Goal: Use online tool/utility: Utilize a website feature to perform a specific function

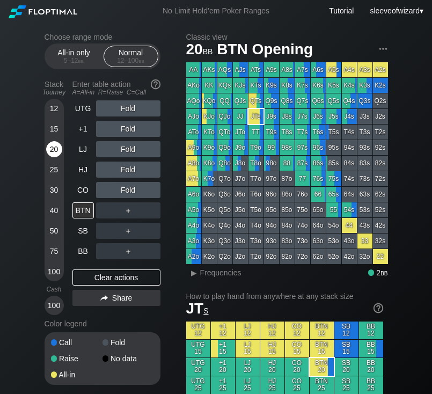
click at [59, 148] on div "20" at bounding box center [54, 149] width 16 height 16
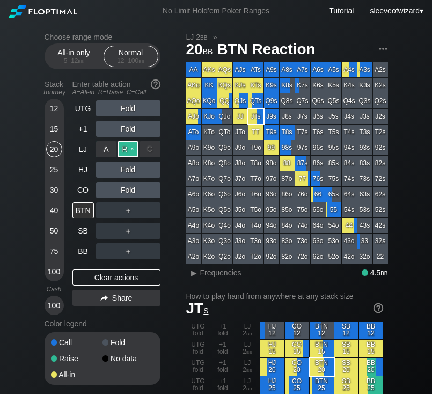
click at [122, 155] on div "R ✕" at bounding box center [128, 149] width 21 height 16
click at [80, 213] on div "BTN" at bounding box center [82, 210] width 21 height 16
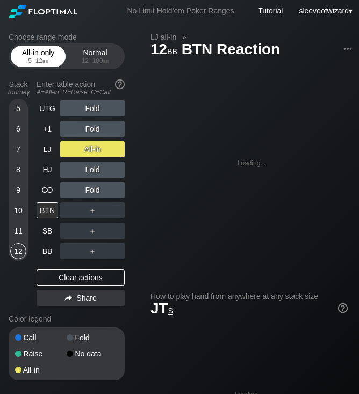
click at [45, 56] on div "All-in only 5 – 12 bb" at bounding box center [37, 56] width 49 height 20
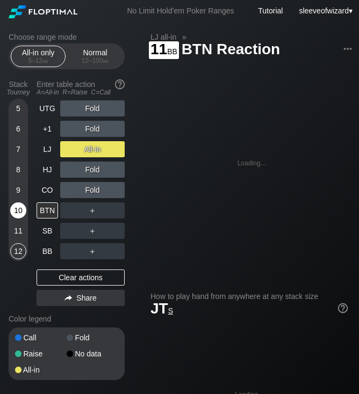
click at [18, 216] on div "10" at bounding box center [18, 210] width 16 height 16
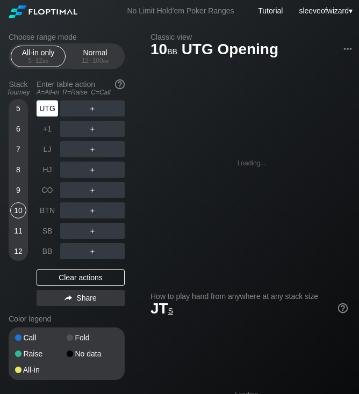
click at [57, 104] on div "UTG" at bounding box center [47, 108] width 21 height 16
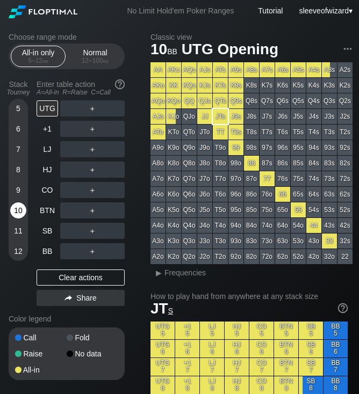
click at [13, 214] on div "10" at bounding box center [18, 210] width 16 height 16
click at [79, 54] on div "Normal 12 – 100 bb" at bounding box center [94, 56] width 49 height 20
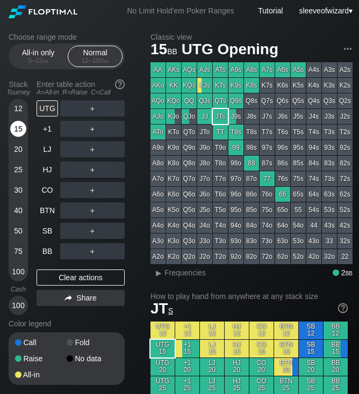
click at [16, 127] on div "15" at bounding box center [18, 129] width 16 height 16
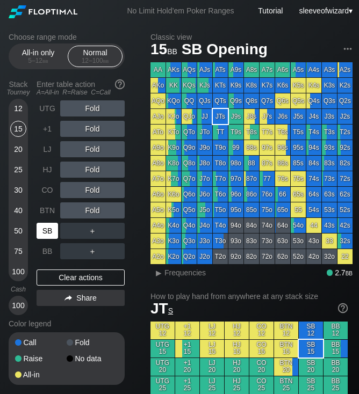
click at [43, 228] on div "SB" at bounding box center [47, 231] width 21 height 16
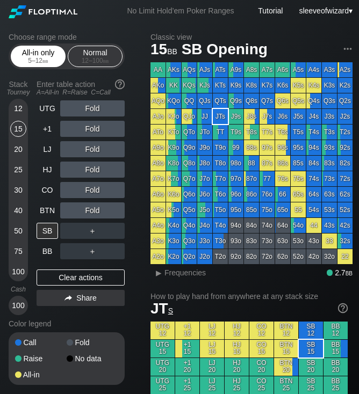
click at [53, 52] on div "All-in only 5 – 12 bb" at bounding box center [37, 56] width 49 height 20
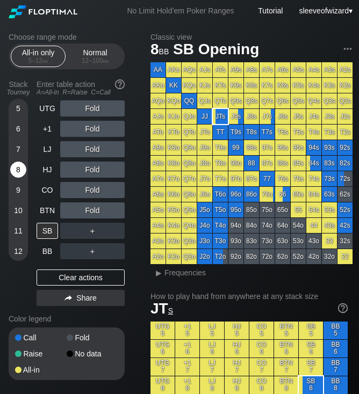
click at [18, 176] on div "8" at bounding box center [18, 170] width 16 height 16
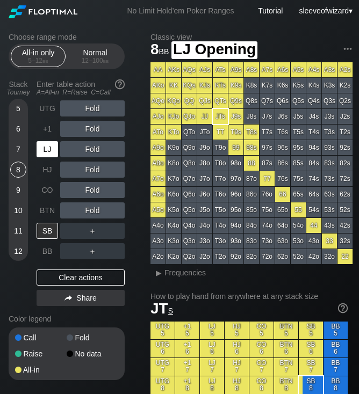
click at [50, 156] on div "LJ" at bounding box center [47, 149] width 21 height 16
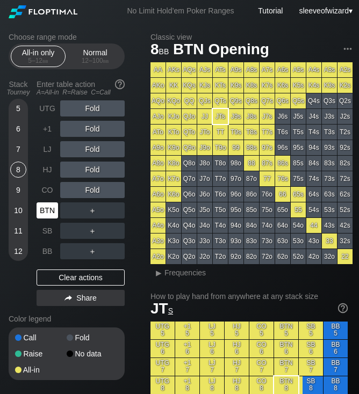
click at [49, 207] on div "BTN" at bounding box center [47, 210] width 21 height 16
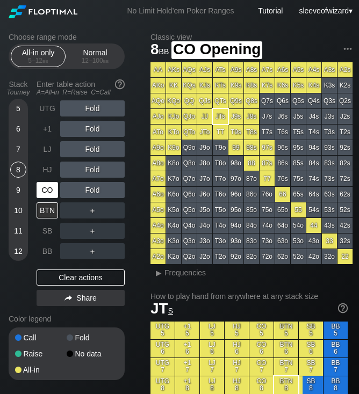
click at [46, 191] on div "CO" at bounding box center [47, 190] width 21 height 16
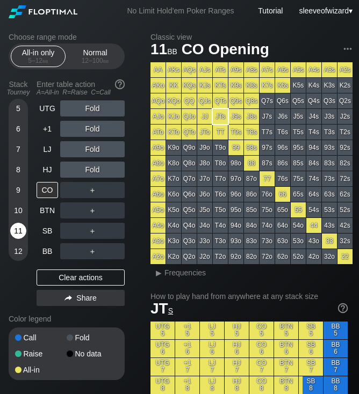
click at [17, 232] on div "11" at bounding box center [18, 231] width 16 height 16
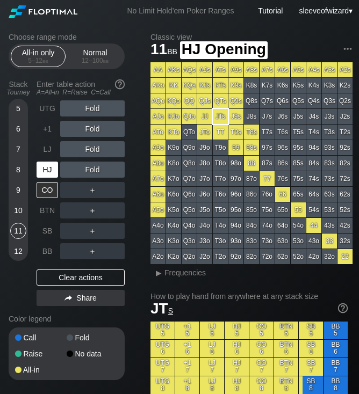
click at [44, 165] on div "HJ" at bounding box center [47, 170] width 21 height 16
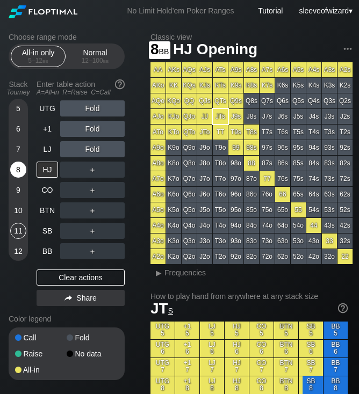
click at [20, 172] on div "8" at bounding box center [18, 170] width 16 height 16
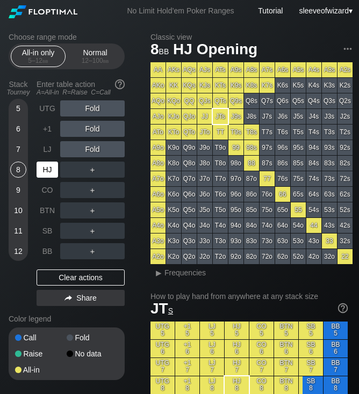
click at [46, 168] on div "HJ" at bounding box center [47, 170] width 21 height 16
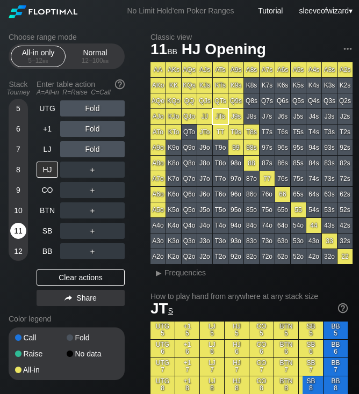
click at [17, 233] on div "11" at bounding box center [18, 231] width 16 height 16
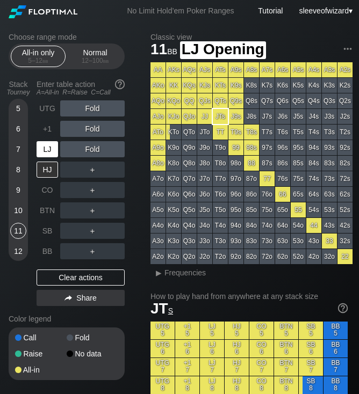
click at [48, 151] on div "LJ" at bounding box center [47, 149] width 21 height 16
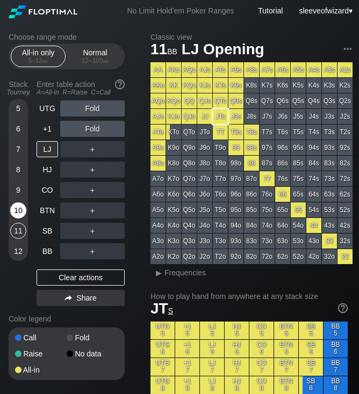
click at [20, 210] on div "10" at bounding box center [18, 210] width 16 height 16
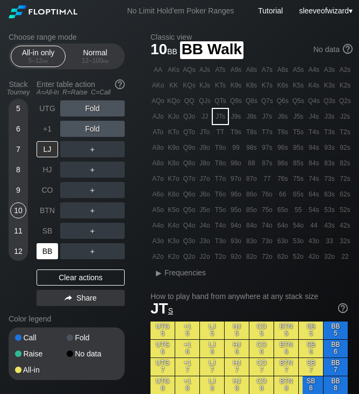
click at [47, 246] on div "BB" at bounding box center [47, 251] width 21 height 16
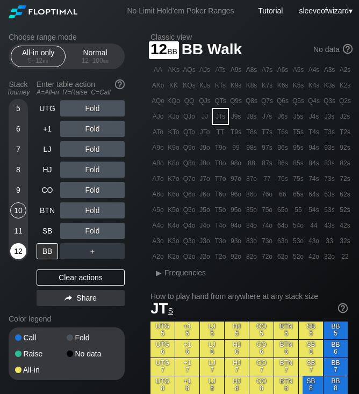
click at [17, 255] on div "12" at bounding box center [18, 251] width 16 height 16
click at [48, 151] on div "LJ" at bounding box center [47, 149] width 21 height 16
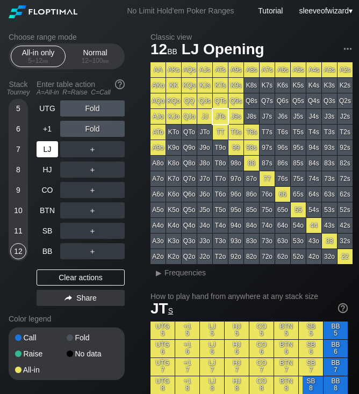
click at [48, 151] on div "LJ" at bounding box center [47, 149] width 21 height 16
click at [17, 227] on div "11" at bounding box center [18, 231] width 16 height 16
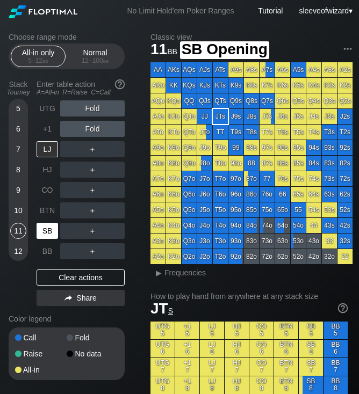
click at [41, 231] on div "SB" at bounding box center [47, 231] width 21 height 16
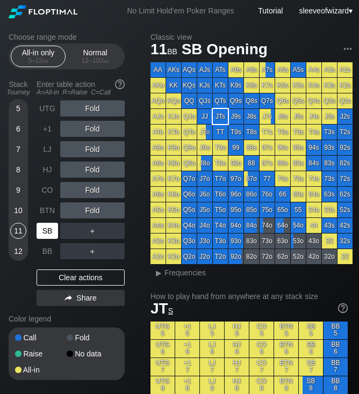
click at [47, 231] on div "SB" at bounding box center [47, 231] width 21 height 16
click at [18, 192] on div "9" at bounding box center [18, 190] width 16 height 16
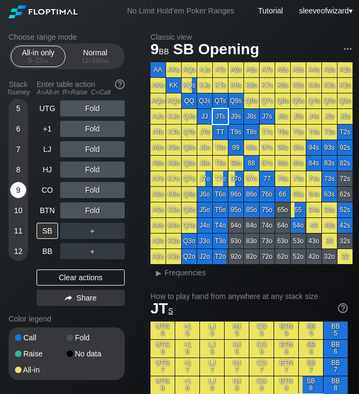
click at [18, 192] on div "9" at bounding box center [18, 190] width 16 height 16
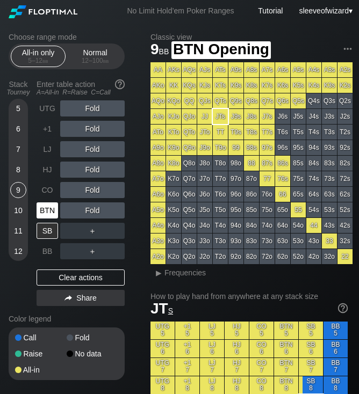
click at [45, 210] on div "BTN" at bounding box center [47, 210] width 21 height 16
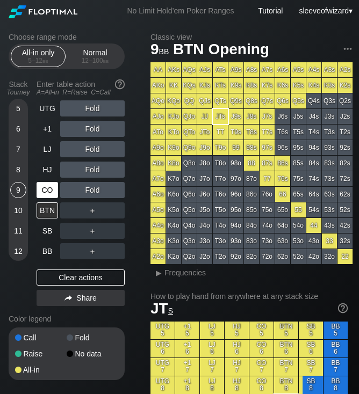
click at [46, 193] on div "CO" at bounding box center [47, 190] width 21 height 16
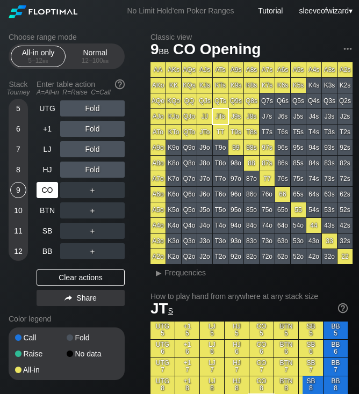
click at [46, 193] on div "CO" at bounding box center [47, 190] width 21 height 16
click at [17, 184] on div "9" at bounding box center [18, 190] width 16 height 16
click at [19, 186] on div "9" at bounding box center [18, 190] width 16 height 16
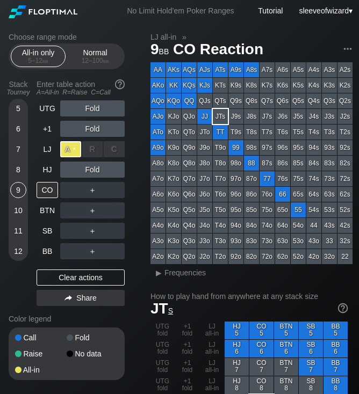
click at [72, 150] on div "A ✕" at bounding box center [70, 149] width 21 height 16
